Goal: Check status: Check status

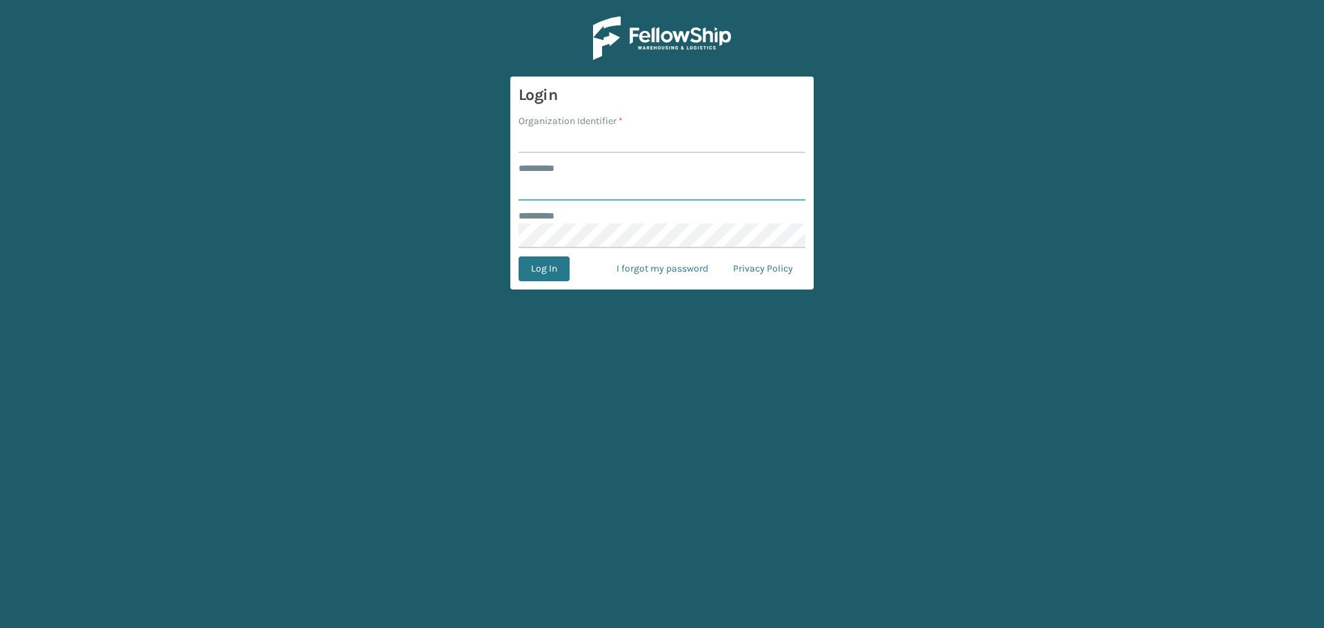
type input "*******"
click at [575, 149] on input "Organization Identifier *" at bounding box center [662, 140] width 287 height 25
type input "[GEOGRAPHIC_DATA]"
click at [564, 266] on button "Log In" at bounding box center [544, 269] width 51 height 25
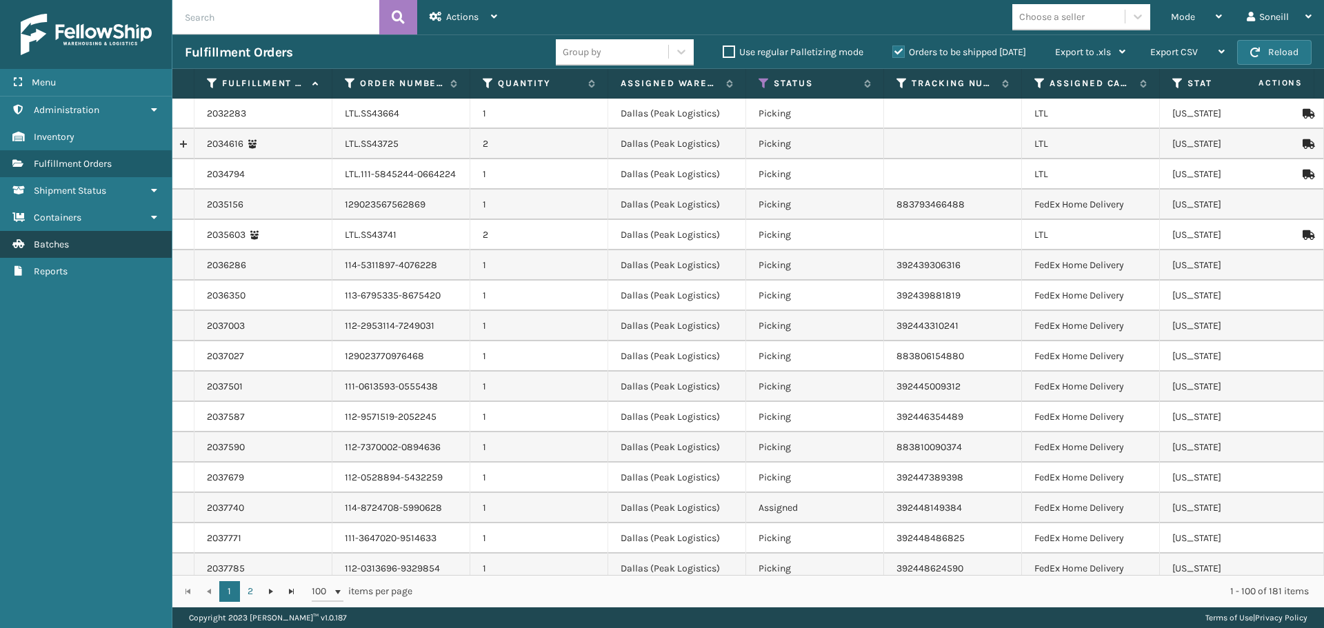
click at [108, 248] on link "Batches" at bounding box center [86, 244] width 172 height 27
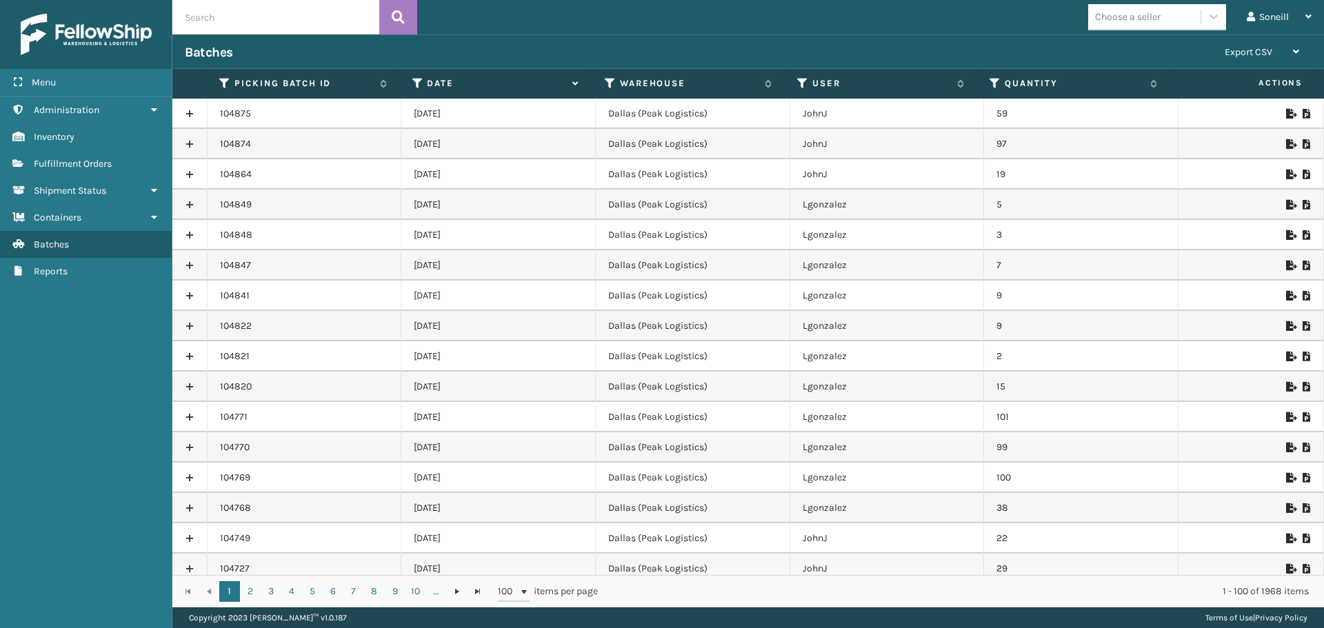
drag, startPoint x: 412, startPoint y: 117, endPoint x: 476, endPoint y: 175, distance: 85.9
click at [542, 175] on td "[DATE]" at bounding box center [498, 174] width 195 height 30
